Goal: Task Accomplishment & Management: Manage account settings

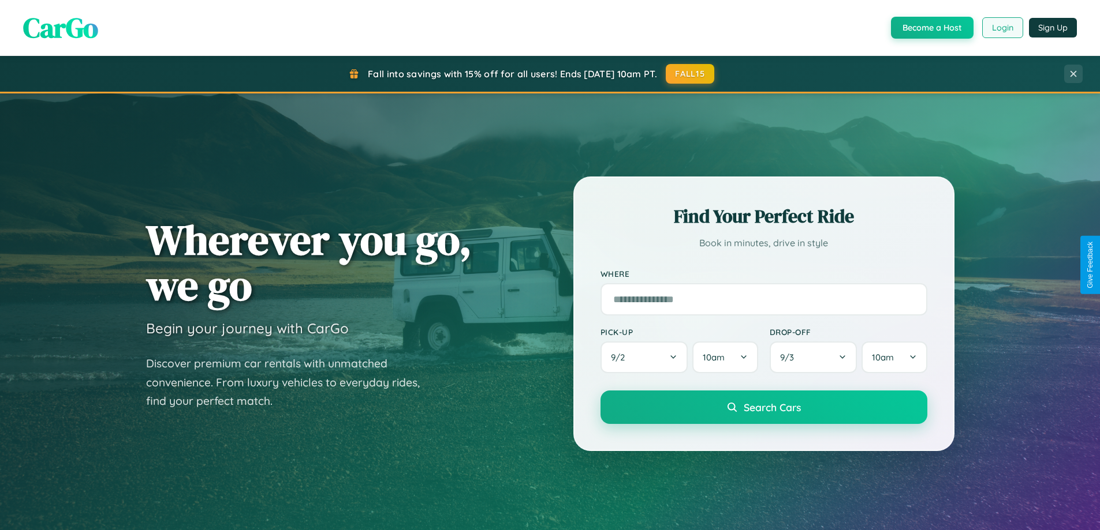
click at [1001, 28] on button "Login" at bounding box center [1002, 27] width 41 height 21
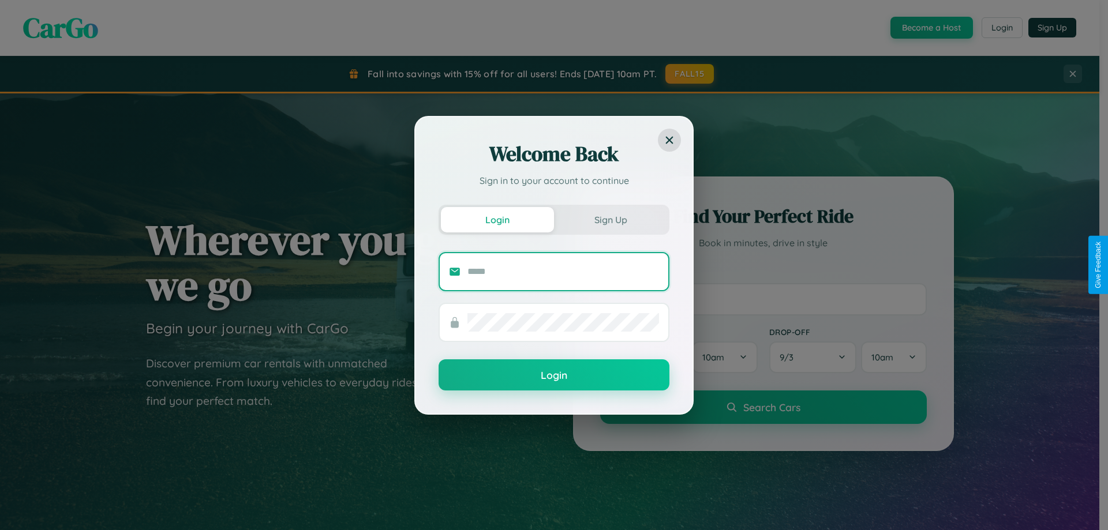
click at [563, 271] on input "text" at bounding box center [564, 272] width 192 height 18
type input "**********"
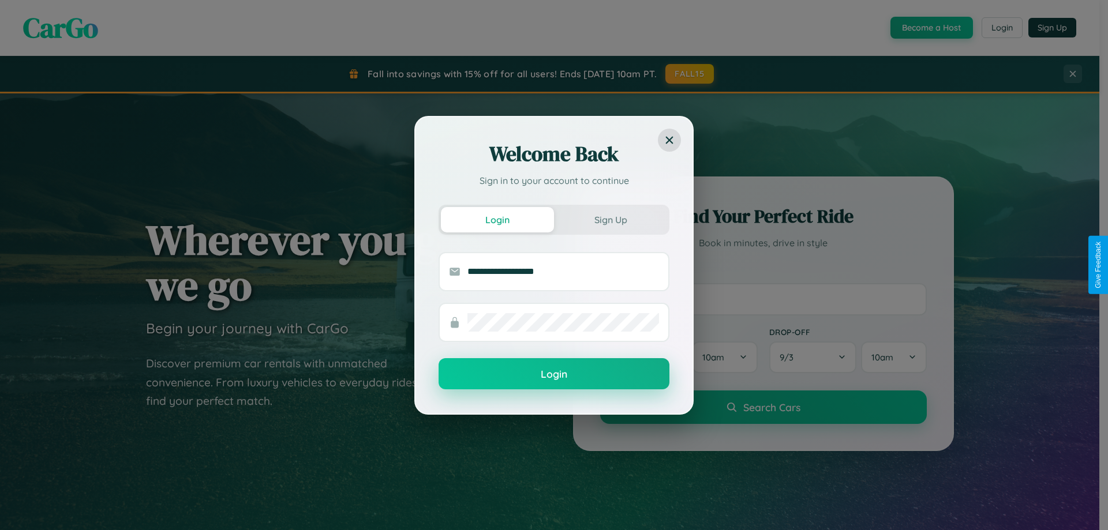
click at [554, 375] on button "Login" at bounding box center [554, 373] width 231 height 31
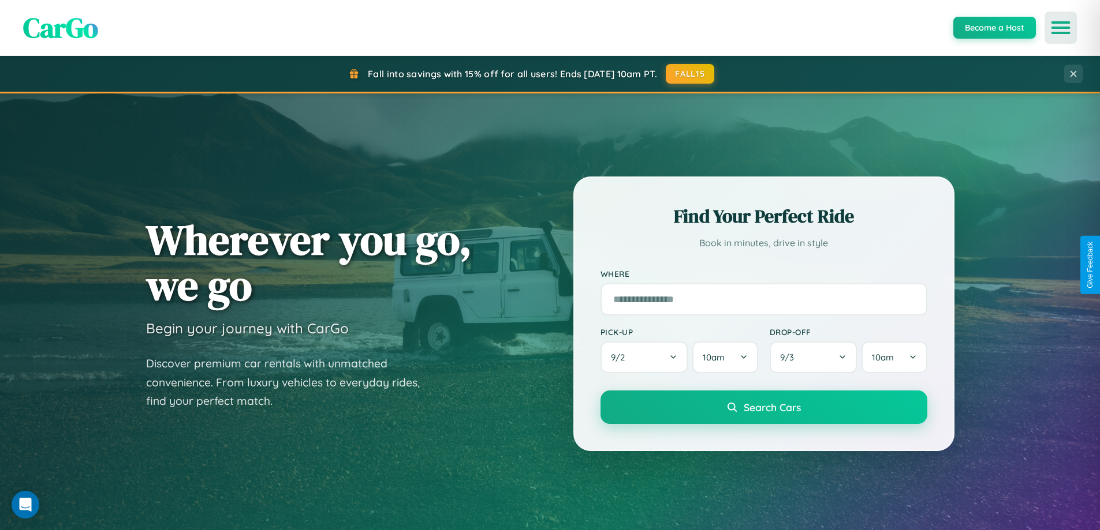
click at [1060, 28] on icon "Open menu" at bounding box center [1060, 28] width 17 height 10
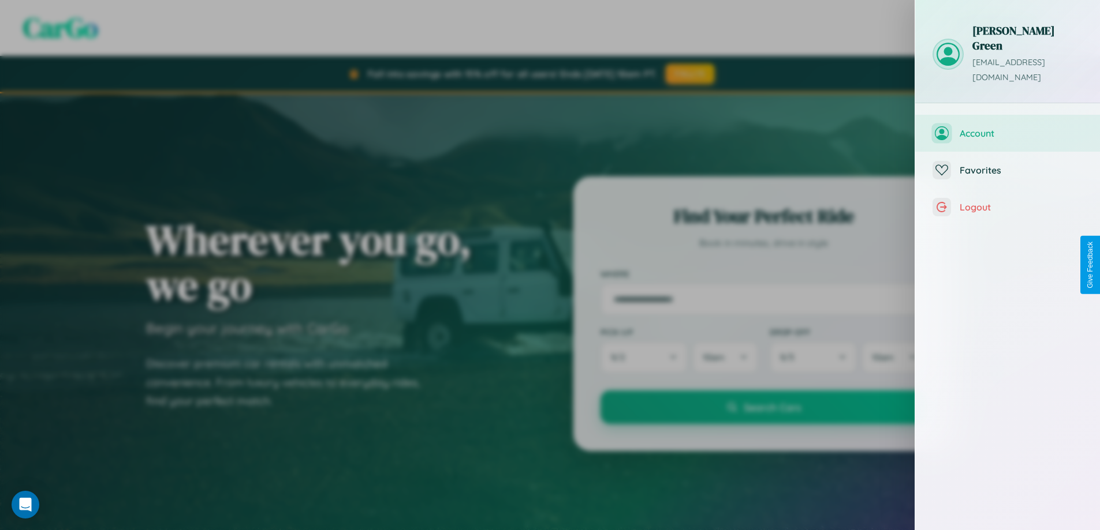
click at [1007, 128] on span "Account" at bounding box center [1020, 134] width 123 height 12
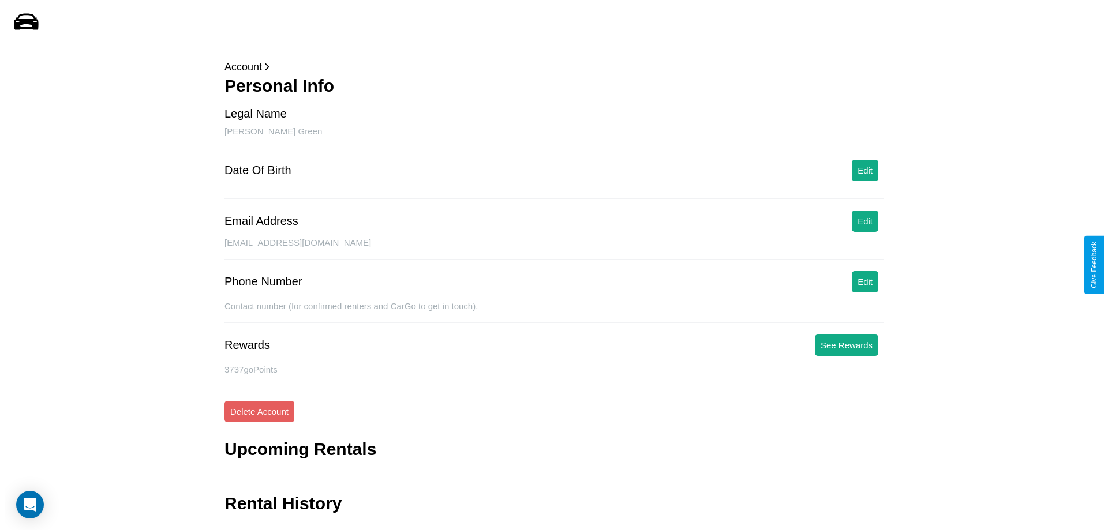
scroll to position [28, 0]
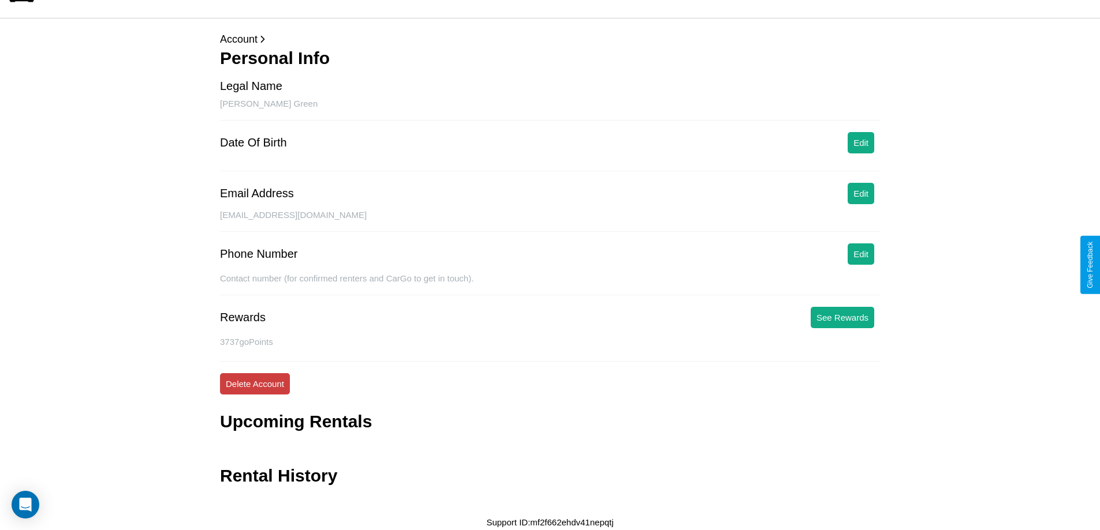
click at [255, 384] on button "Delete Account" at bounding box center [255, 383] width 70 height 21
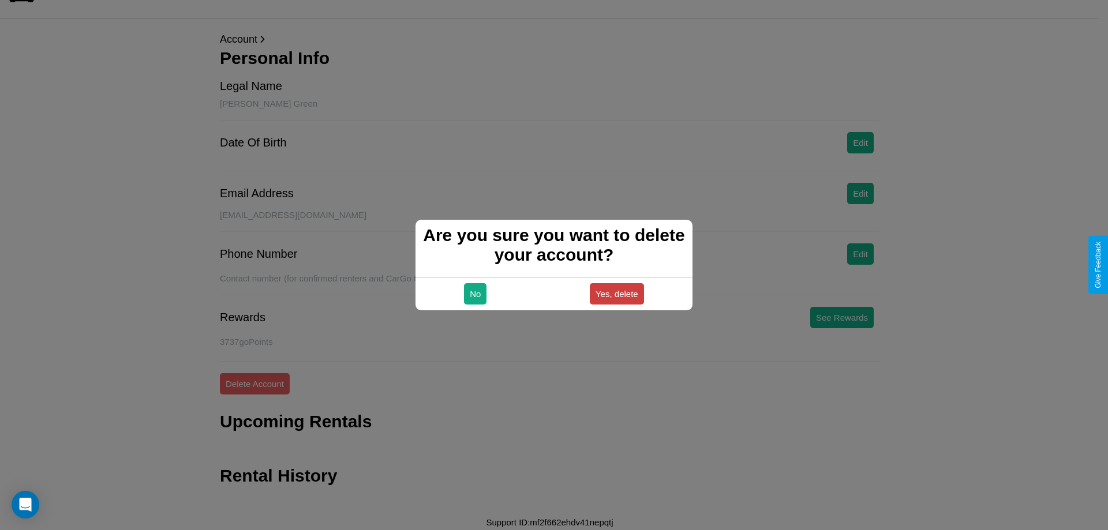
click at [616, 294] on button "Yes, delete" at bounding box center [617, 293] width 54 height 21
